Goal: Task Accomplishment & Management: Manage account settings

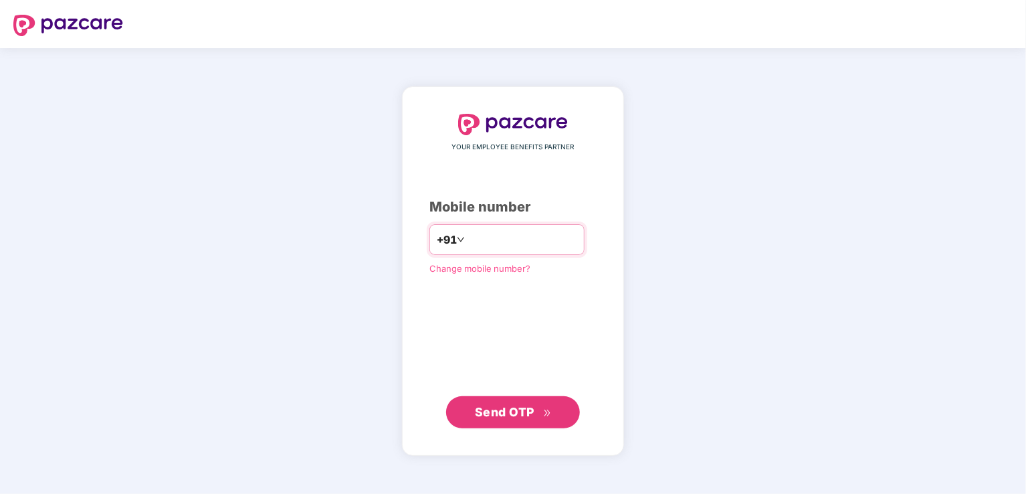
type input "**********"
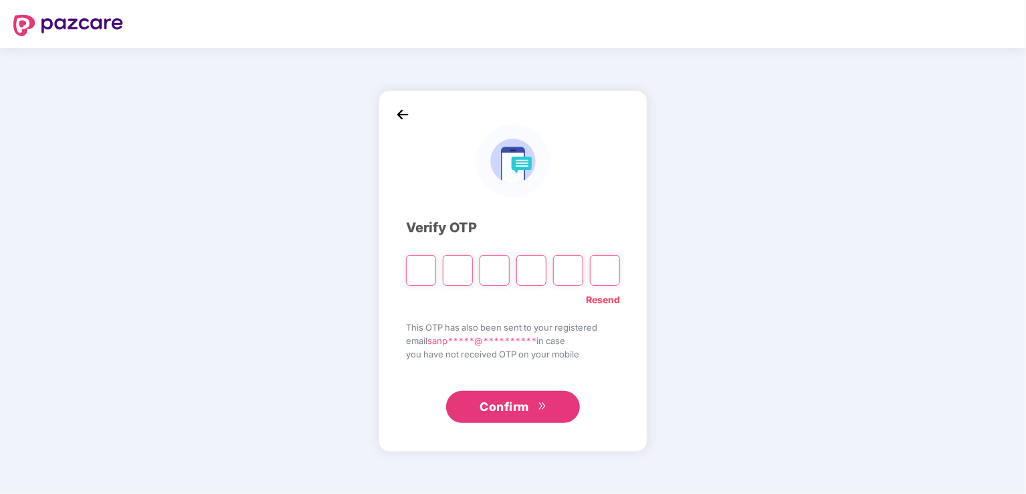
type input "*"
click at [421, 274] on input "*" at bounding box center [421, 270] width 30 height 31
type input "*"
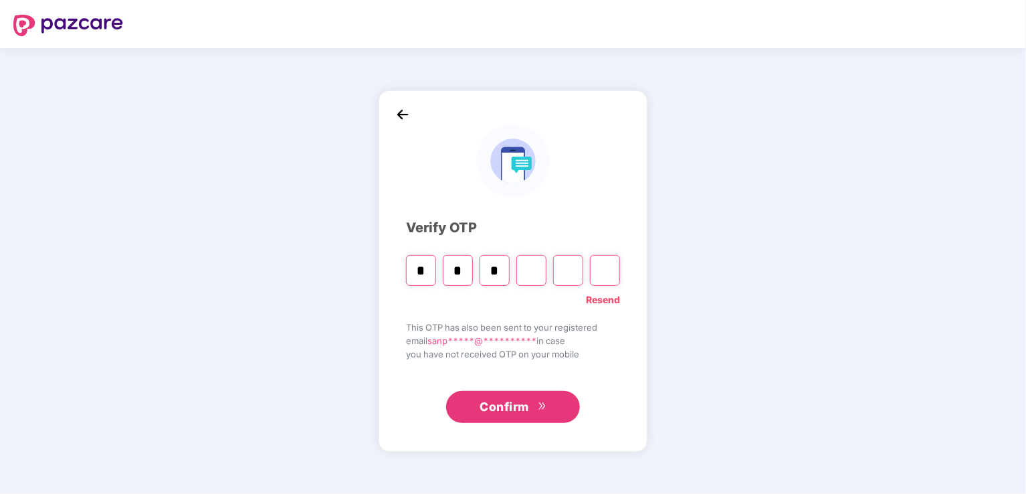
type input "*"
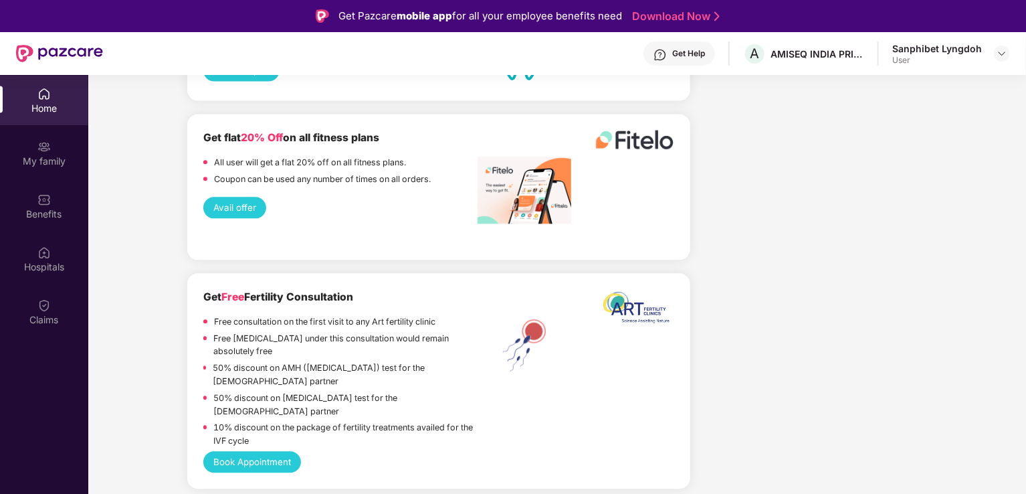
scroll to position [1539, 0]
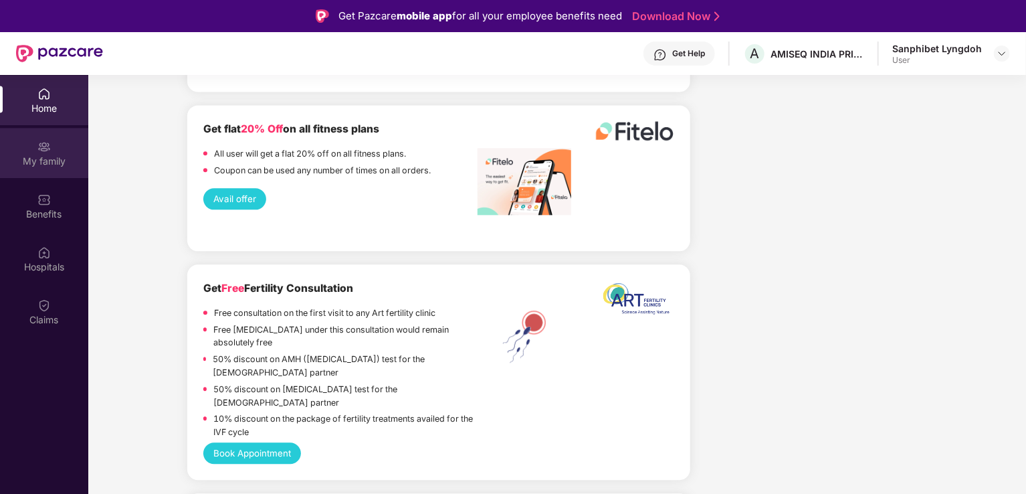
click at [38, 156] on div "My family" at bounding box center [44, 161] width 88 height 13
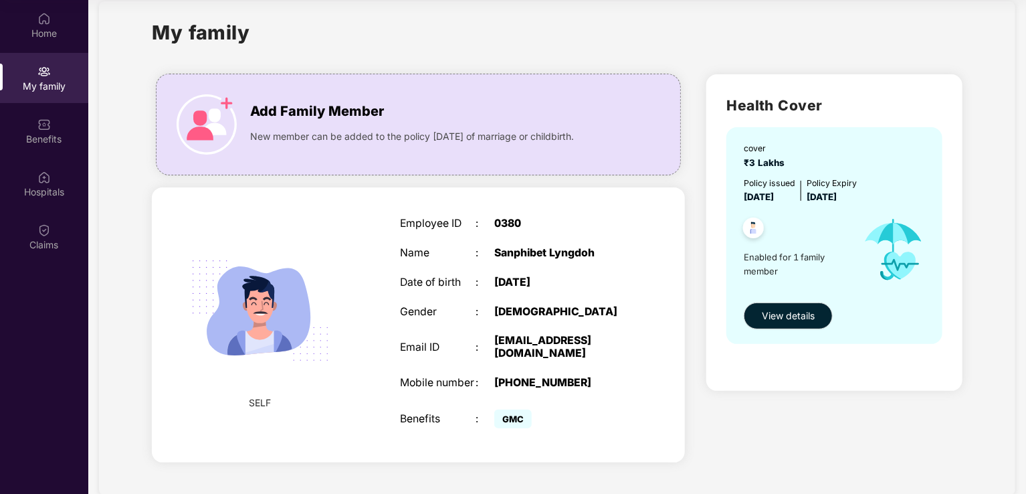
scroll to position [29, 0]
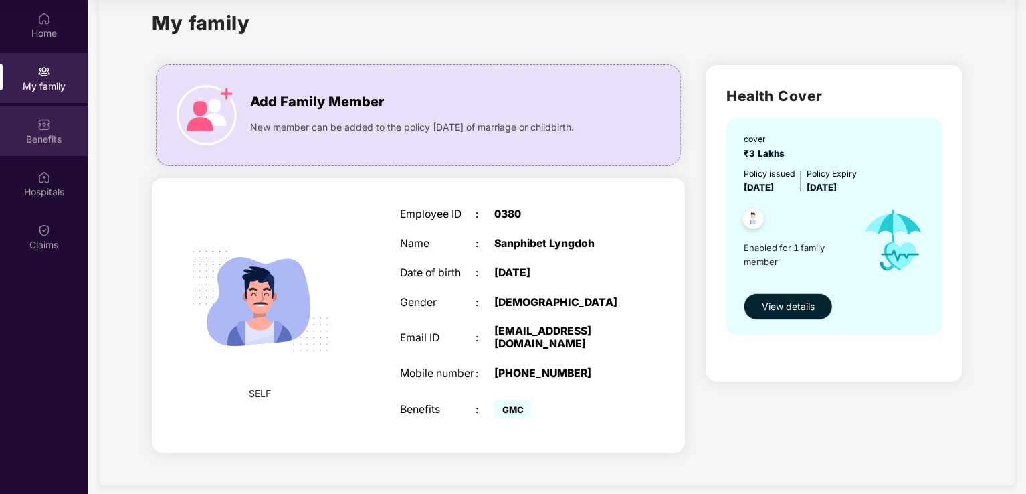
click at [45, 130] on img at bounding box center [43, 124] width 13 height 13
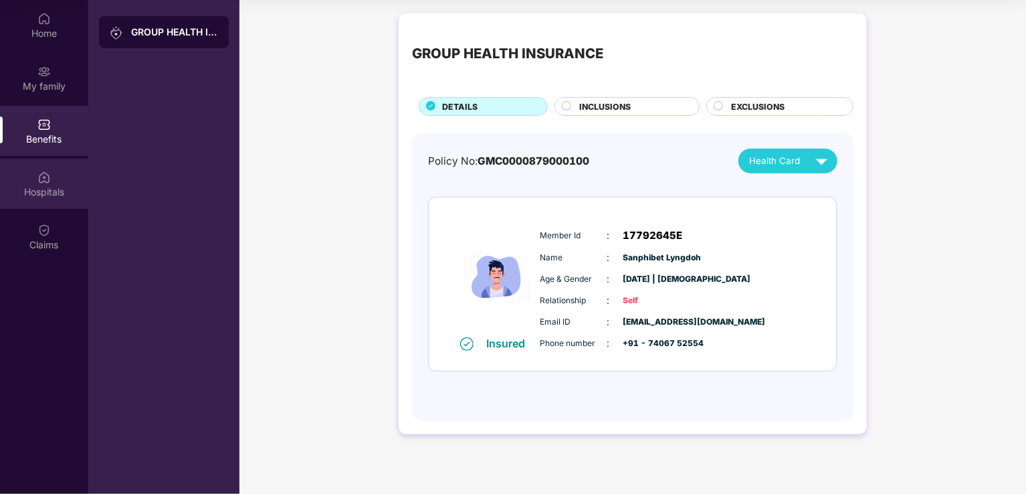
click at [48, 186] on div "Hospitals" at bounding box center [44, 191] width 88 height 13
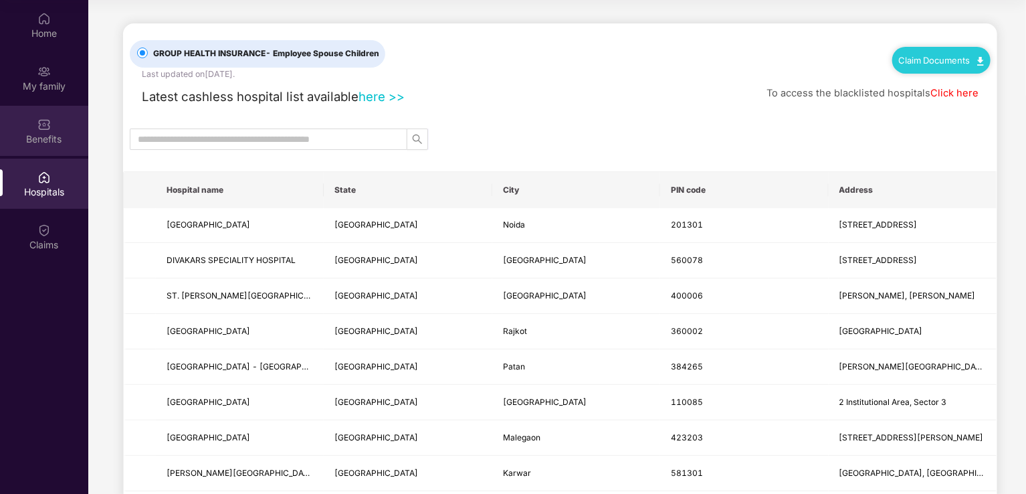
click at [47, 129] on img at bounding box center [43, 124] width 13 height 13
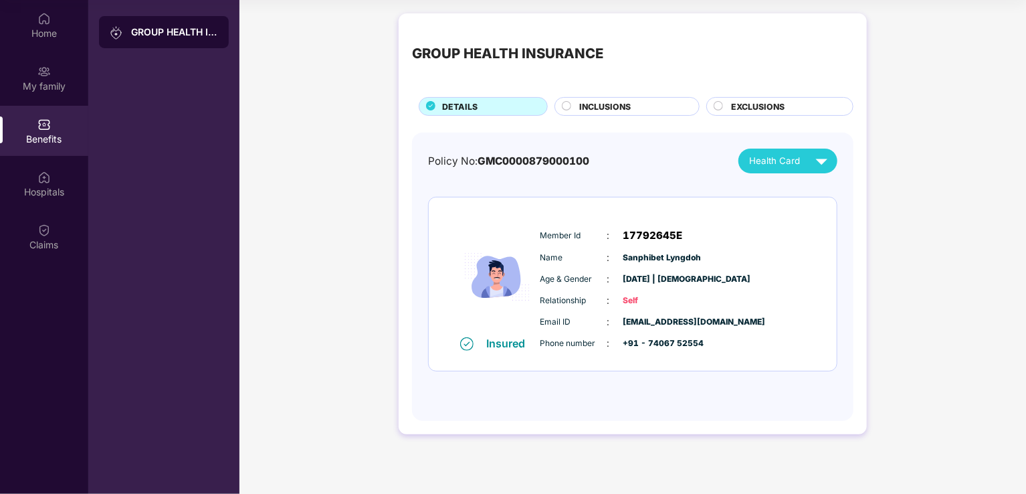
click at [600, 105] on span "INCLUSIONS" at bounding box center [605, 106] width 52 height 13
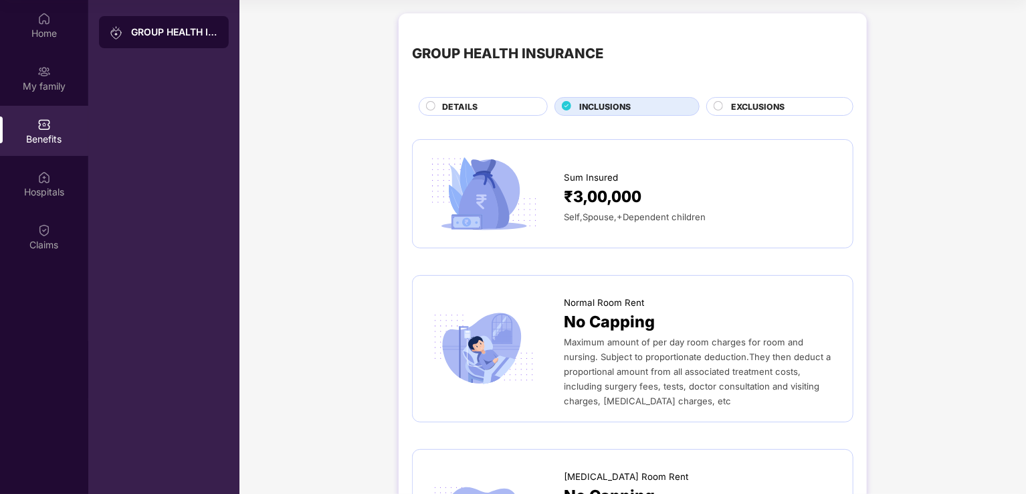
click at [745, 107] on span "EXCLUSIONS" at bounding box center [758, 106] width 54 height 13
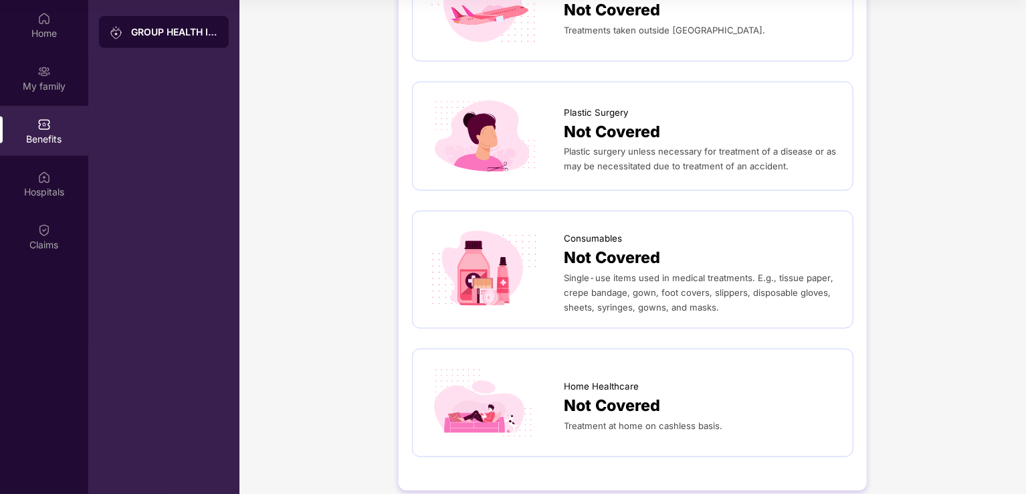
scroll to position [717, 0]
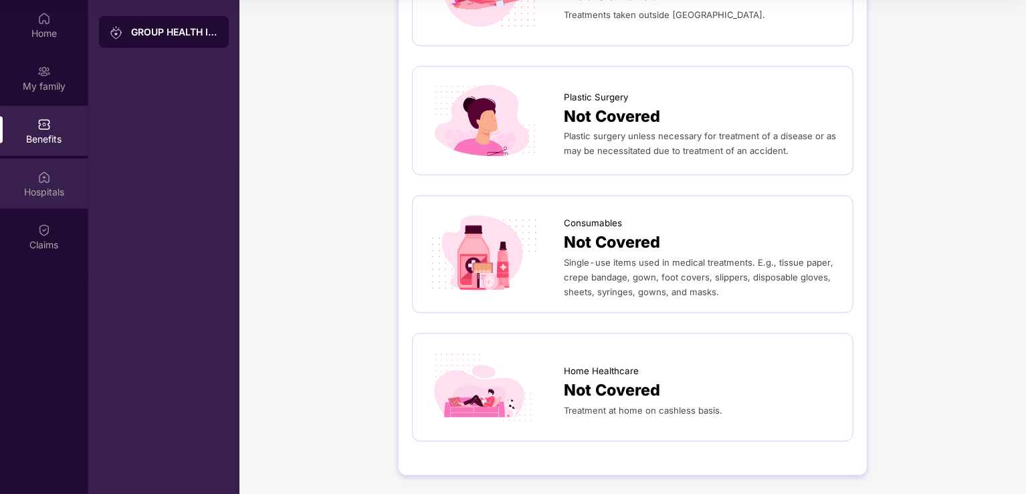
click at [43, 189] on div "Hospitals" at bounding box center [44, 191] width 88 height 13
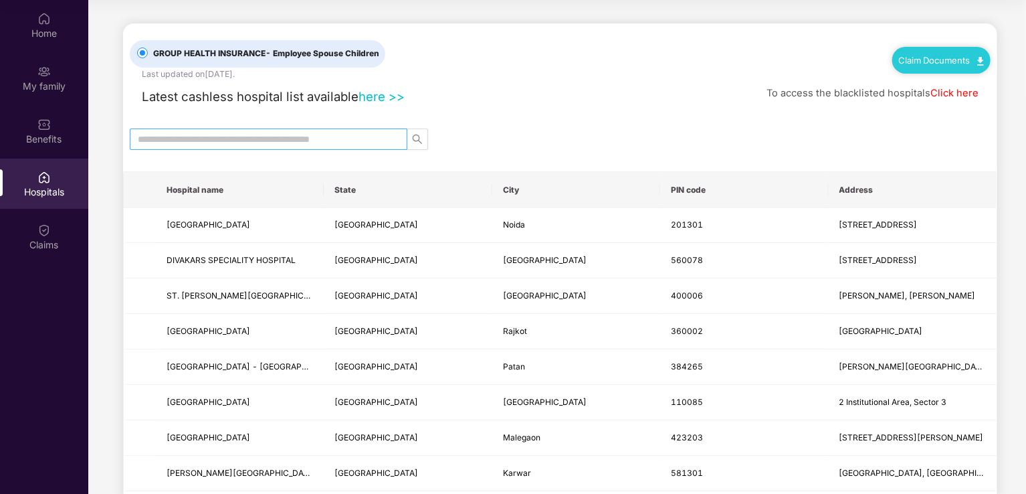
click at [300, 139] on input "text" at bounding box center [263, 139] width 251 height 15
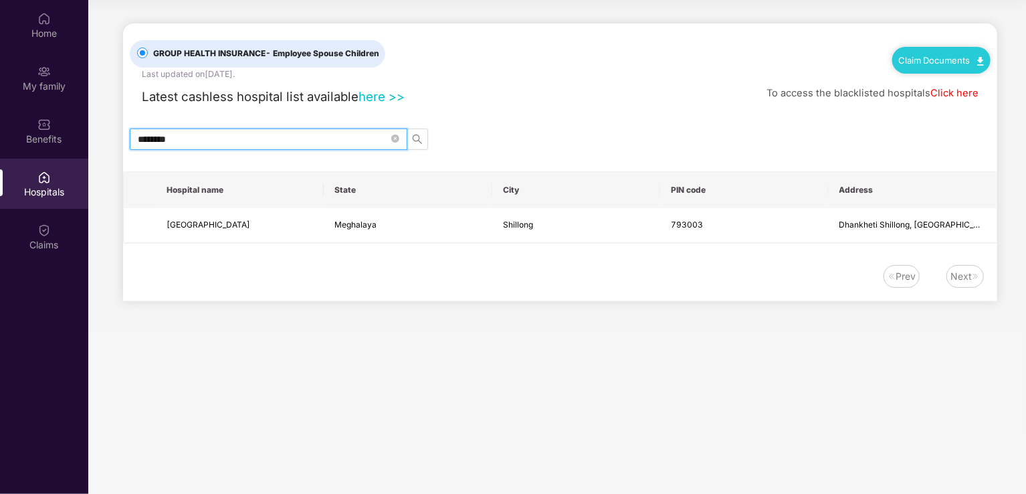
click at [161, 137] on input "********" at bounding box center [263, 139] width 251 height 15
type input "****"
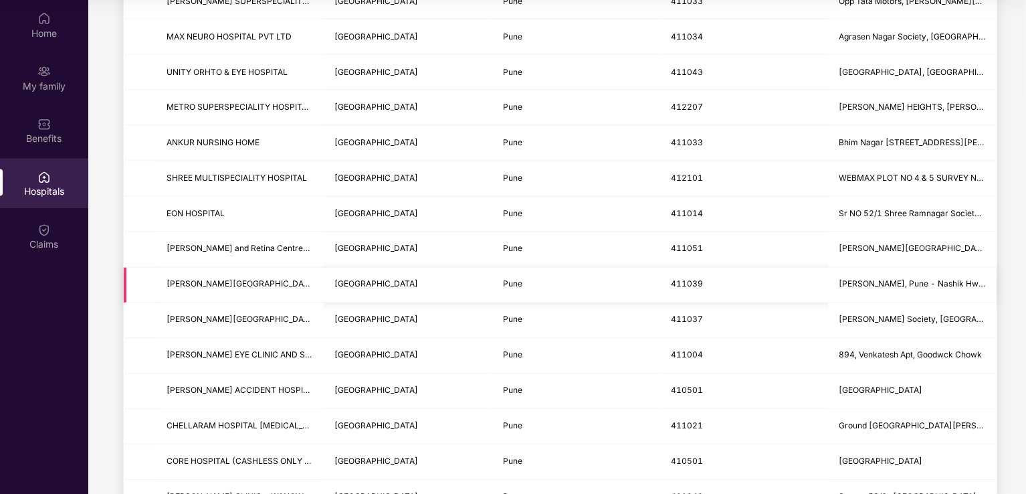
scroll to position [1204, 0]
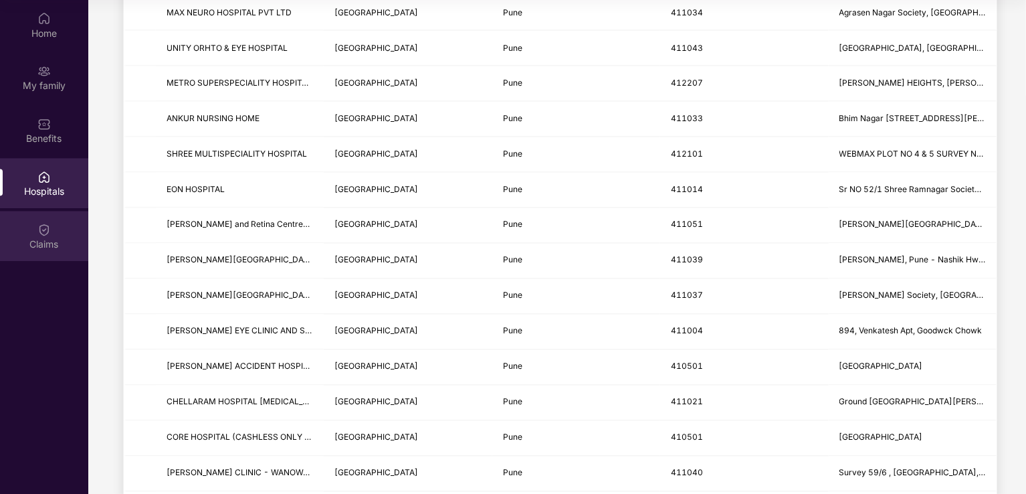
click at [56, 236] on div "Claims" at bounding box center [44, 236] width 88 height 50
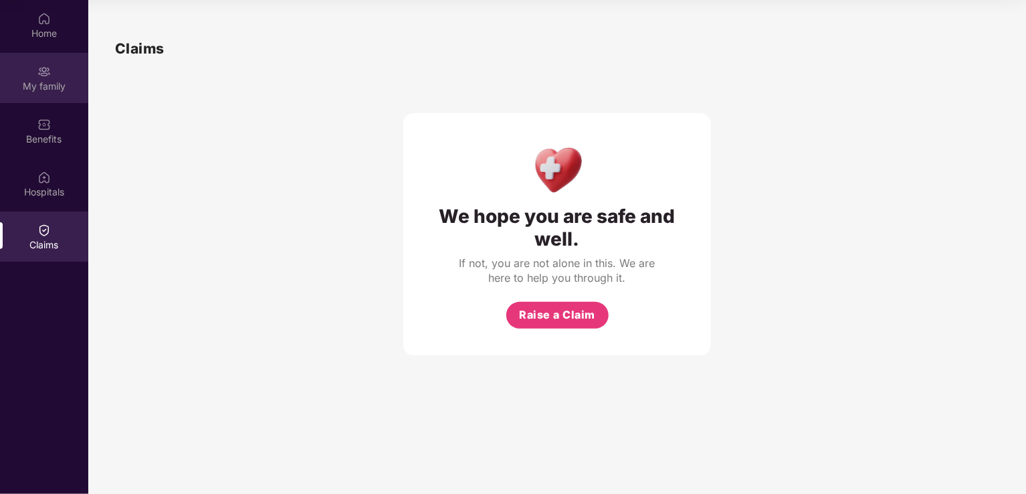
click at [35, 84] on div "My family" at bounding box center [44, 86] width 88 height 13
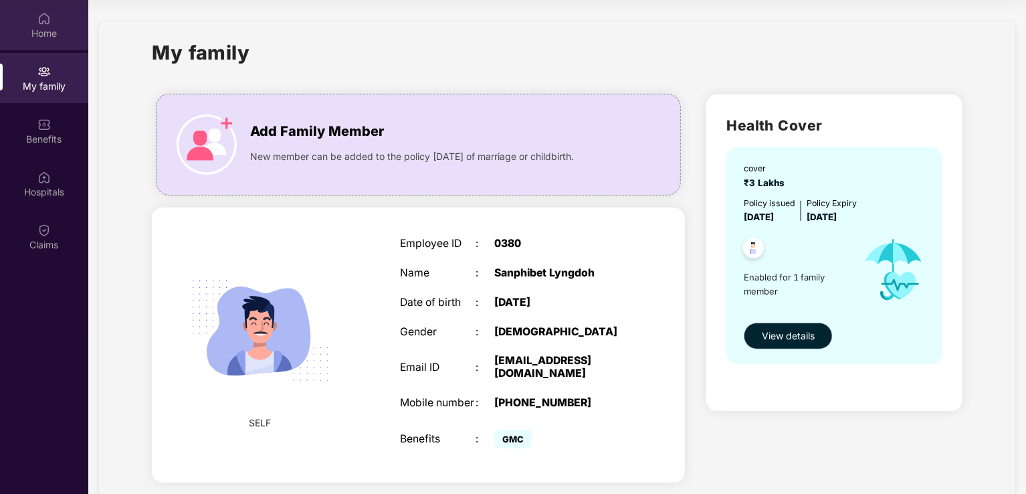
click at [39, 32] on div "Home" at bounding box center [44, 33] width 88 height 13
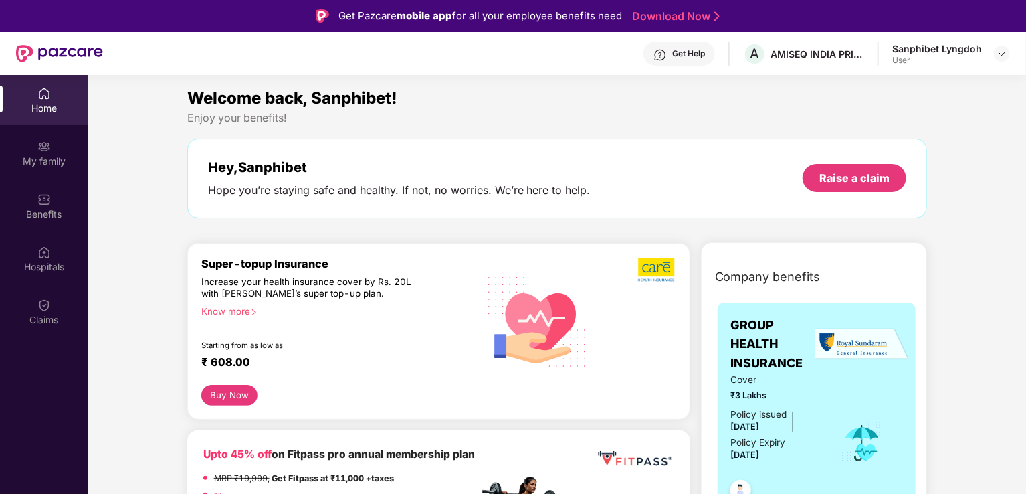
click at [929, 42] on div "Sanphibet Lyngdoh" at bounding box center [938, 48] width 90 height 13
click at [1005, 54] on img at bounding box center [1002, 53] width 11 height 11
click at [917, 126] on div "Sanphibet Lyngdoh" at bounding box center [935, 122] width 90 height 13
click at [30, 166] on div "My family" at bounding box center [44, 161] width 88 height 13
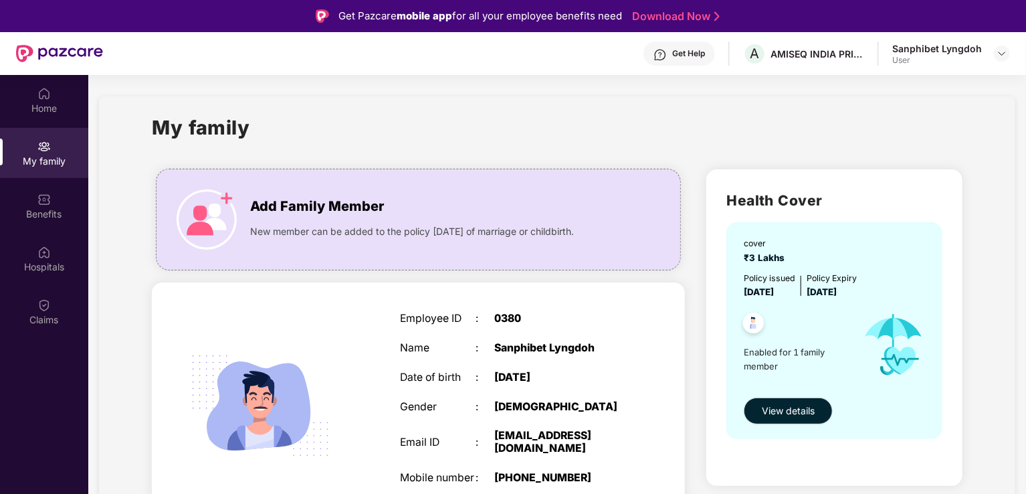
click at [683, 52] on div "Get Help" at bounding box center [688, 53] width 33 height 11
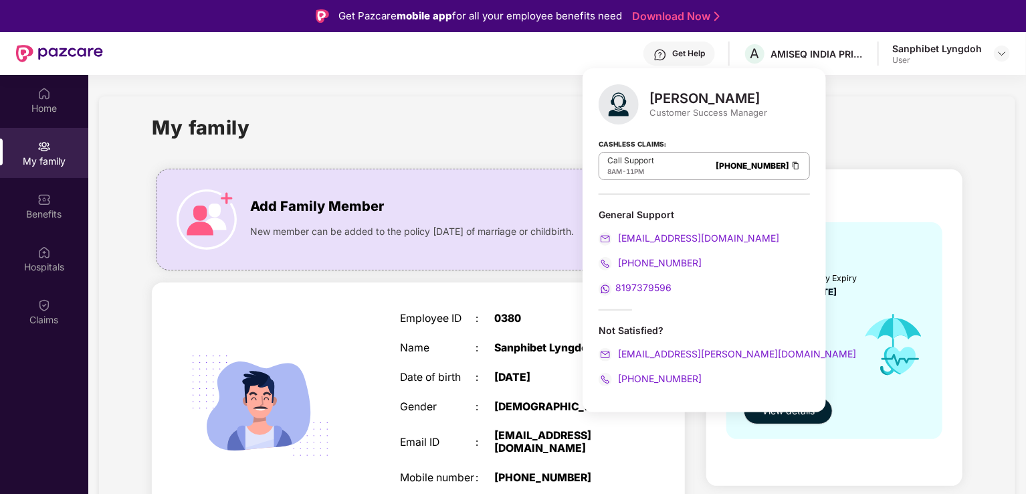
click at [630, 286] on span "8197379596" at bounding box center [644, 287] width 56 height 11
click at [432, 133] on div "My family" at bounding box center [557, 135] width 811 height 46
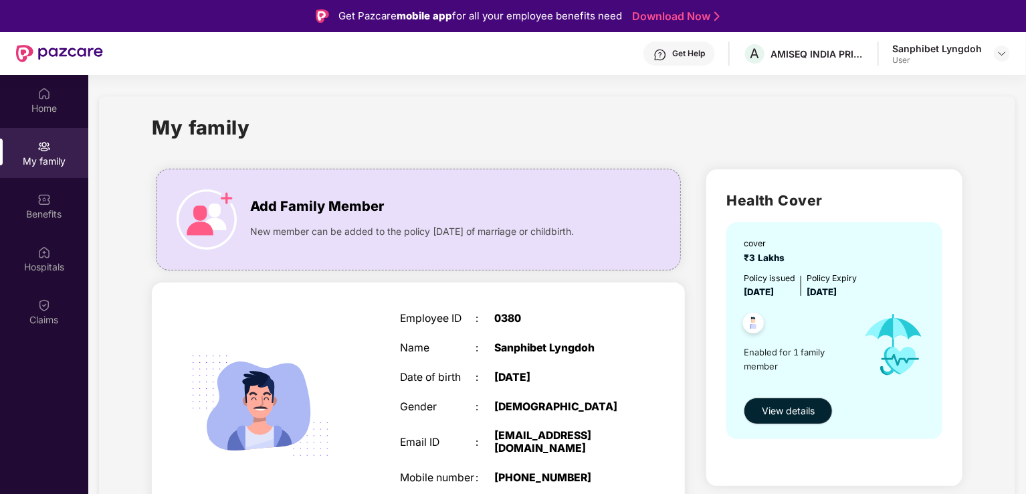
click at [687, 50] on div "Get Help" at bounding box center [688, 53] width 33 height 11
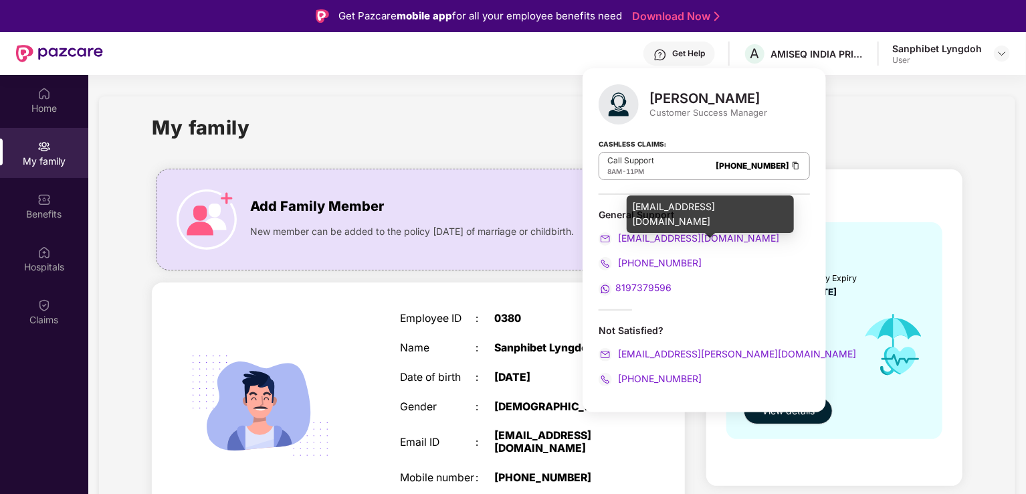
click at [655, 238] on span "[EMAIL_ADDRESS][DOMAIN_NAME]" at bounding box center [698, 237] width 164 height 11
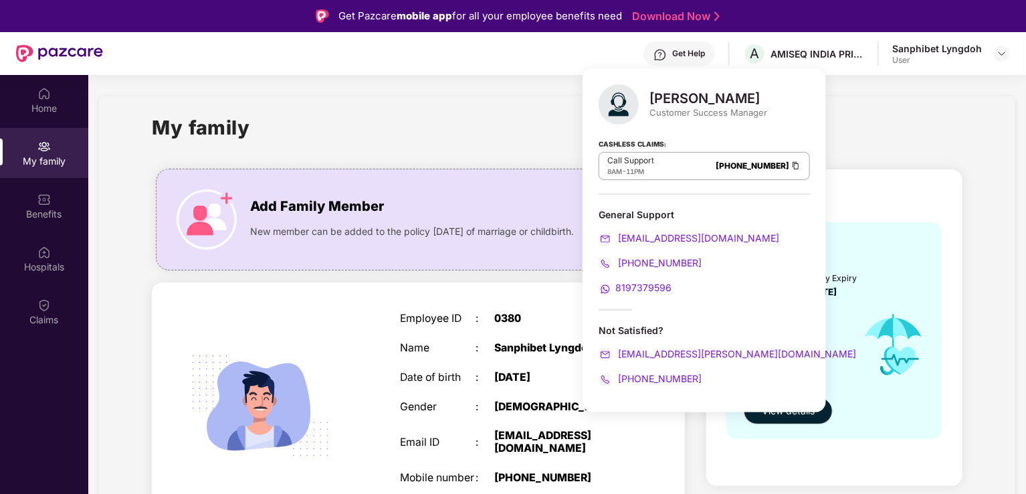
click at [867, 119] on div "My family" at bounding box center [557, 135] width 811 height 46
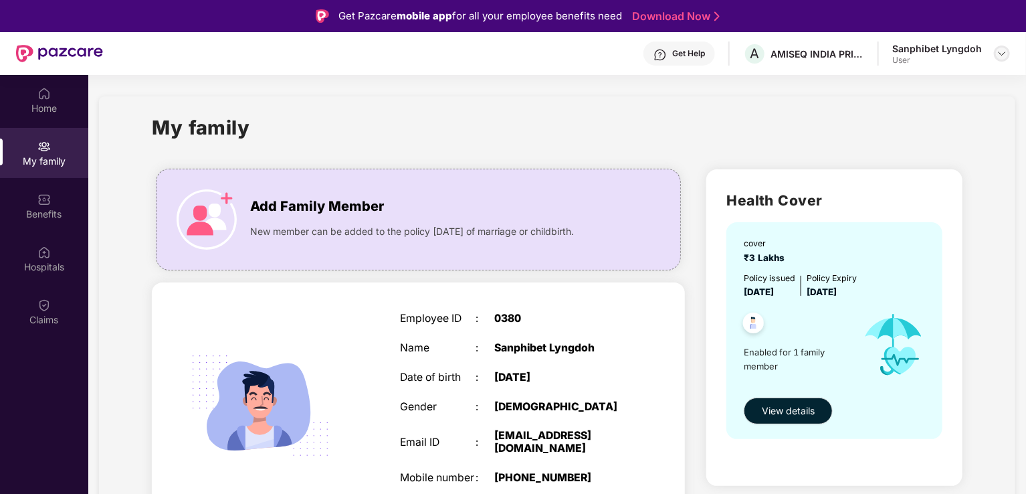
click at [1002, 51] on img at bounding box center [1002, 53] width 11 height 11
click at [873, 87] on div "Logout" at bounding box center [939, 85] width 174 height 26
